Goal: Task Accomplishment & Management: Complete application form

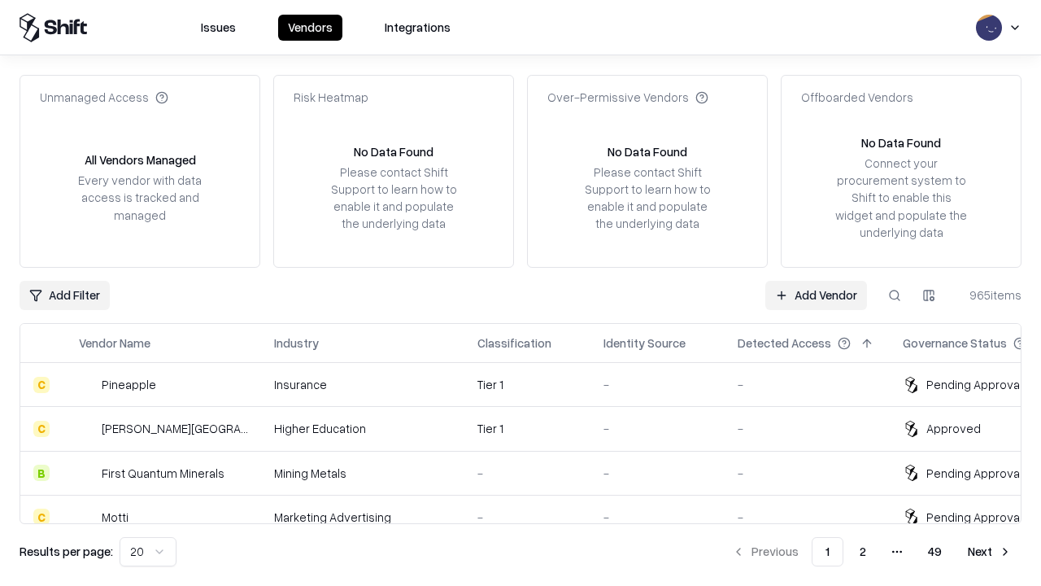
click at [816, 294] on link "Add Vendor" at bounding box center [816, 295] width 102 height 29
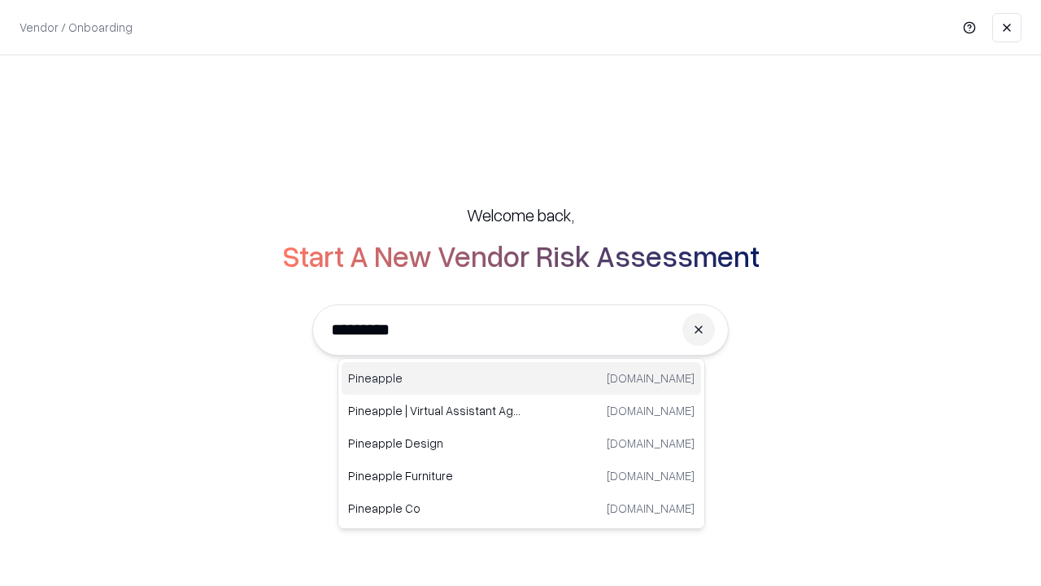
click at [521, 378] on div "Pineapple [DOMAIN_NAME]" at bounding box center [521, 378] width 359 height 33
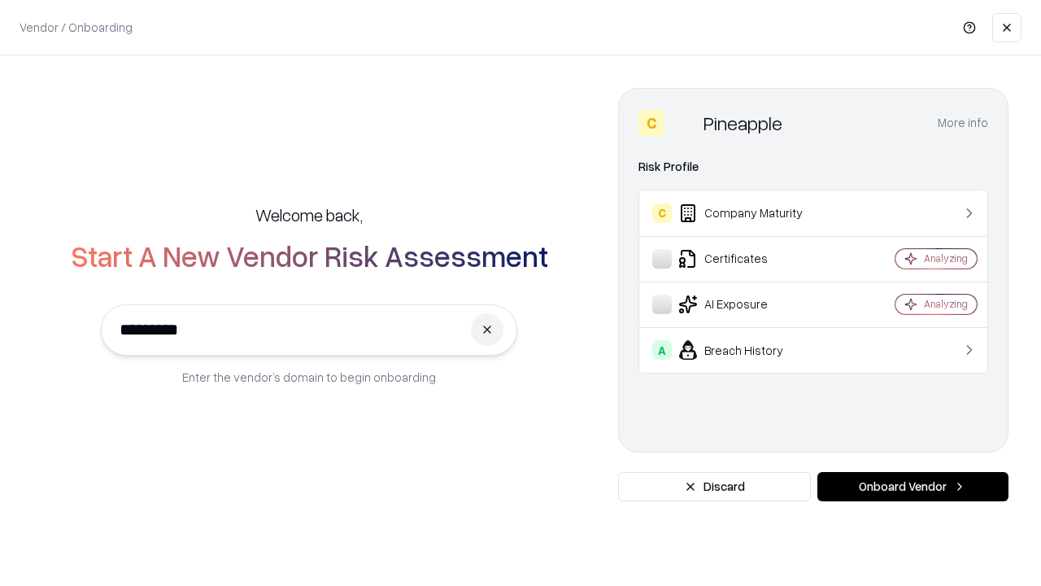
type input "*********"
click at [912, 486] on button "Onboard Vendor" at bounding box center [912, 486] width 191 height 29
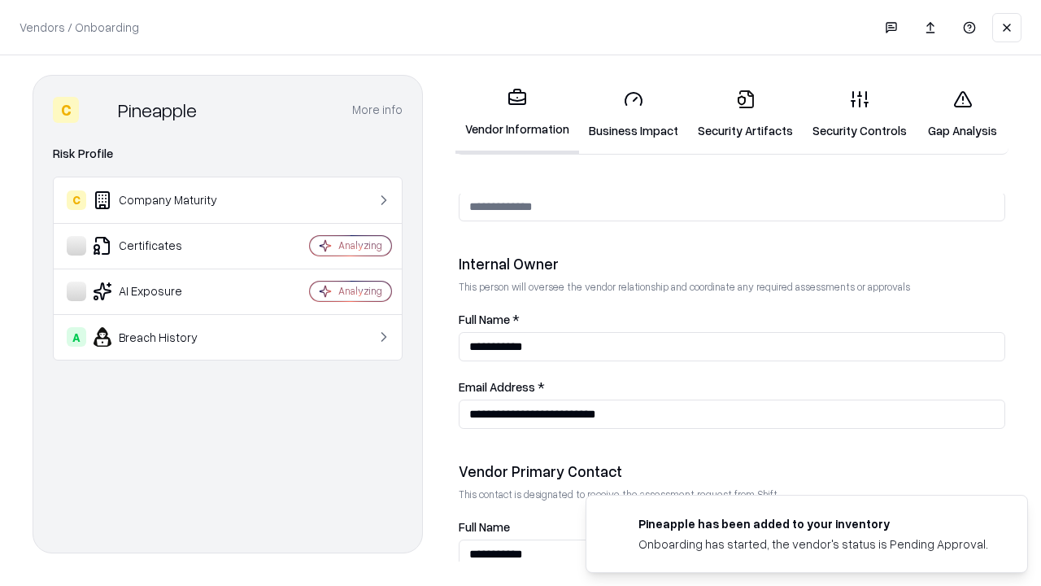
scroll to position [843, 0]
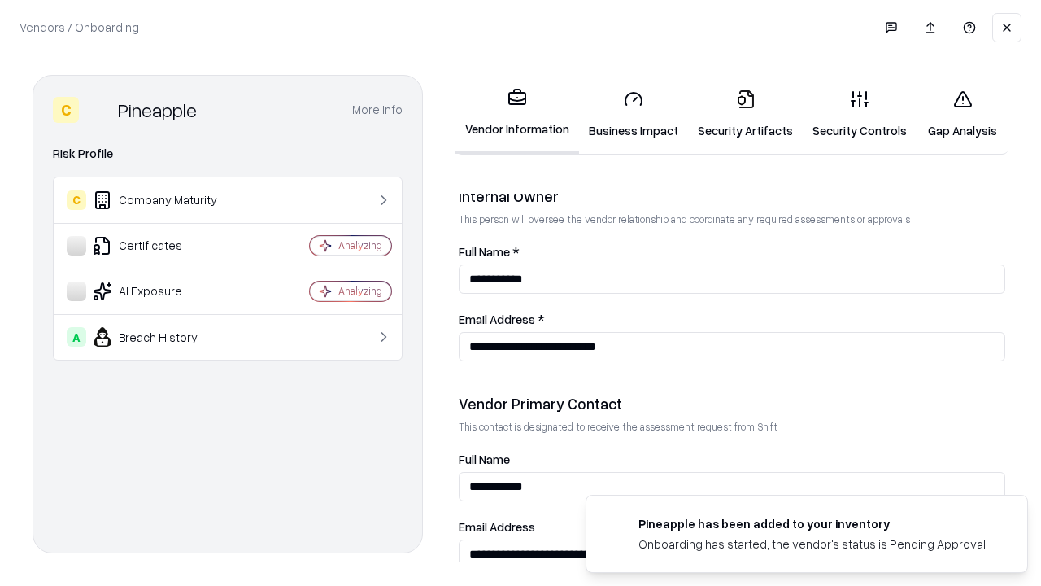
click at [634, 114] on link "Business Impact" at bounding box center [633, 114] width 109 height 76
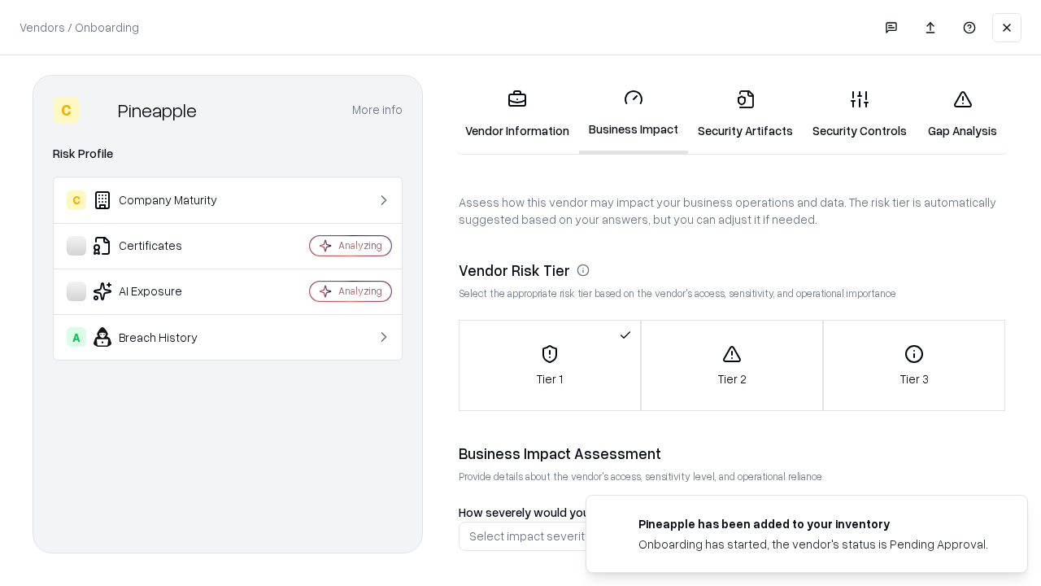
click at [745, 114] on link "Security Artifacts" at bounding box center [745, 114] width 115 height 76
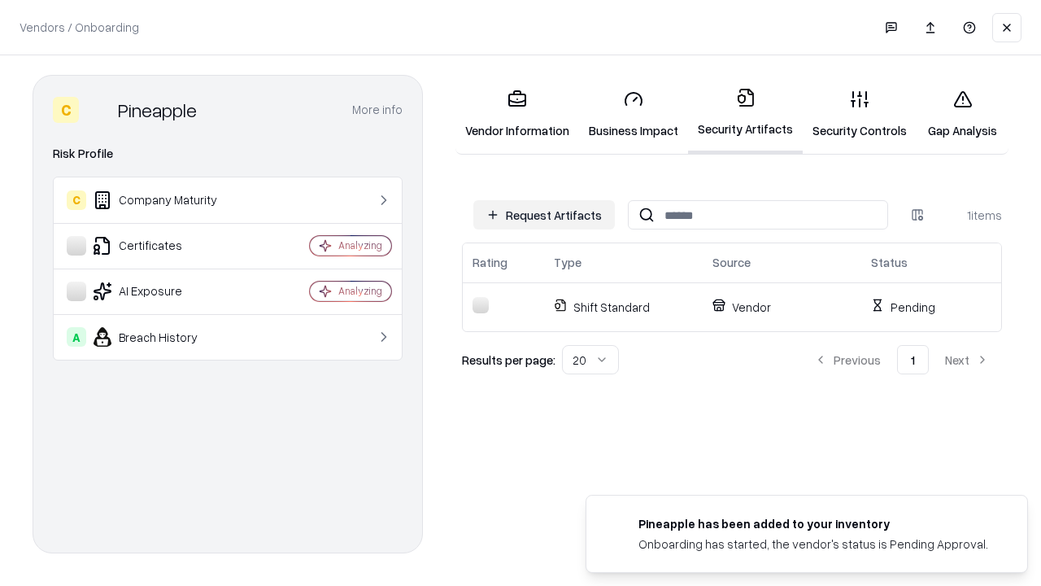
click at [544, 215] on button "Request Artifacts" at bounding box center [544, 214] width 142 height 29
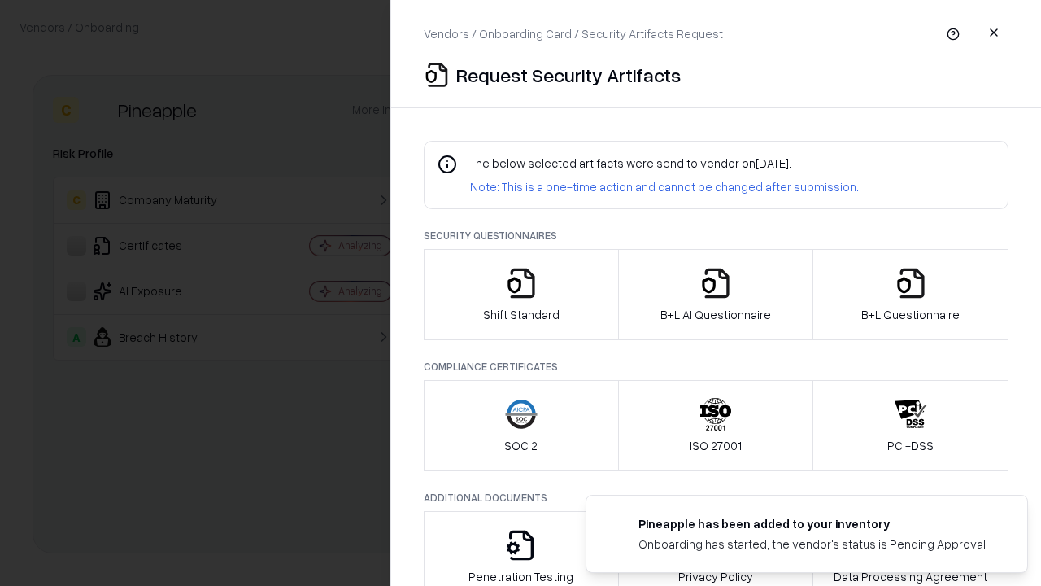
click at [520, 294] on icon "button" at bounding box center [521, 283] width 33 height 33
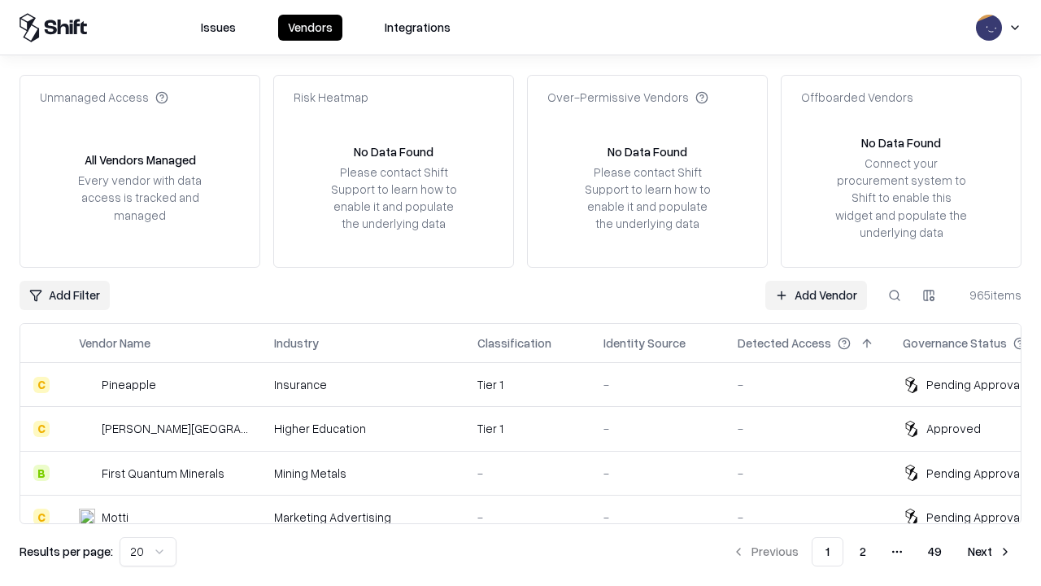
click at [816, 294] on link "Add Vendor" at bounding box center [816, 295] width 102 height 29
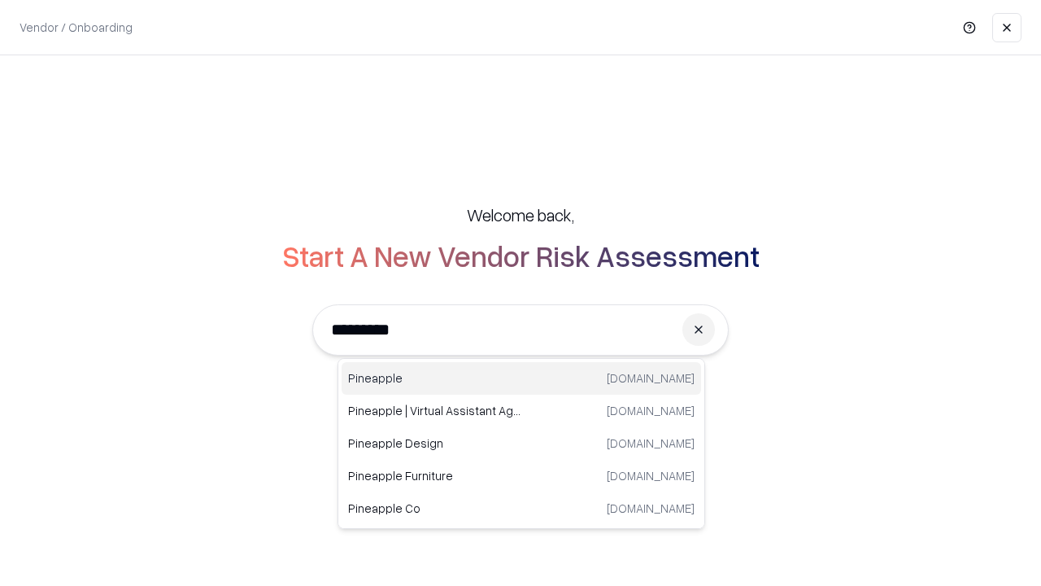
click at [521, 378] on div "Pineapple [DOMAIN_NAME]" at bounding box center [521, 378] width 359 height 33
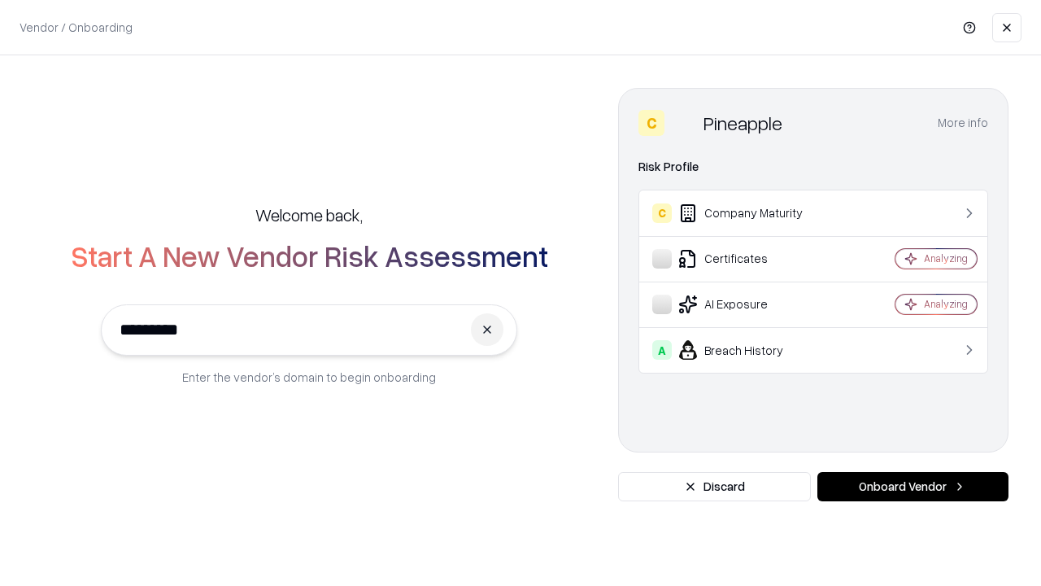
type input "*********"
click at [912, 486] on button "Onboard Vendor" at bounding box center [912, 486] width 191 height 29
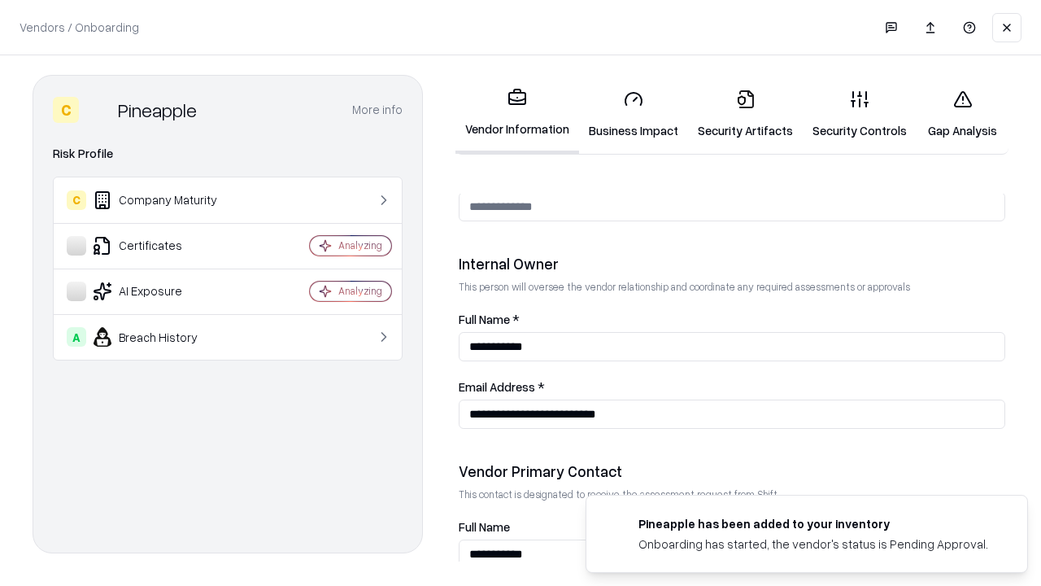
scroll to position [843, 0]
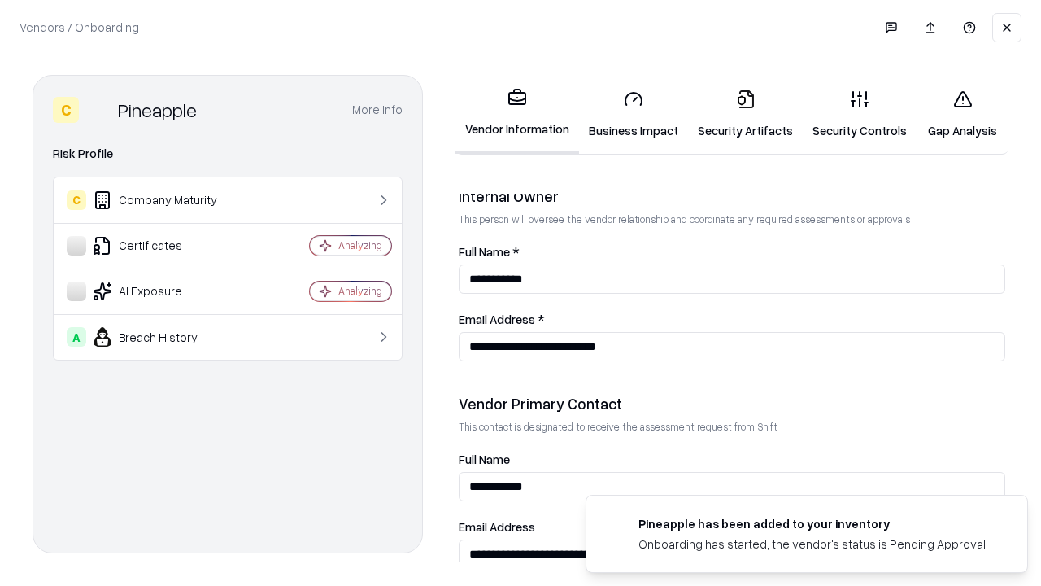
click at [962, 114] on link "Gap Analysis" at bounding box center [963, 114] width 92 height 76
